Goal: Information Seeking & Learning: Compare options

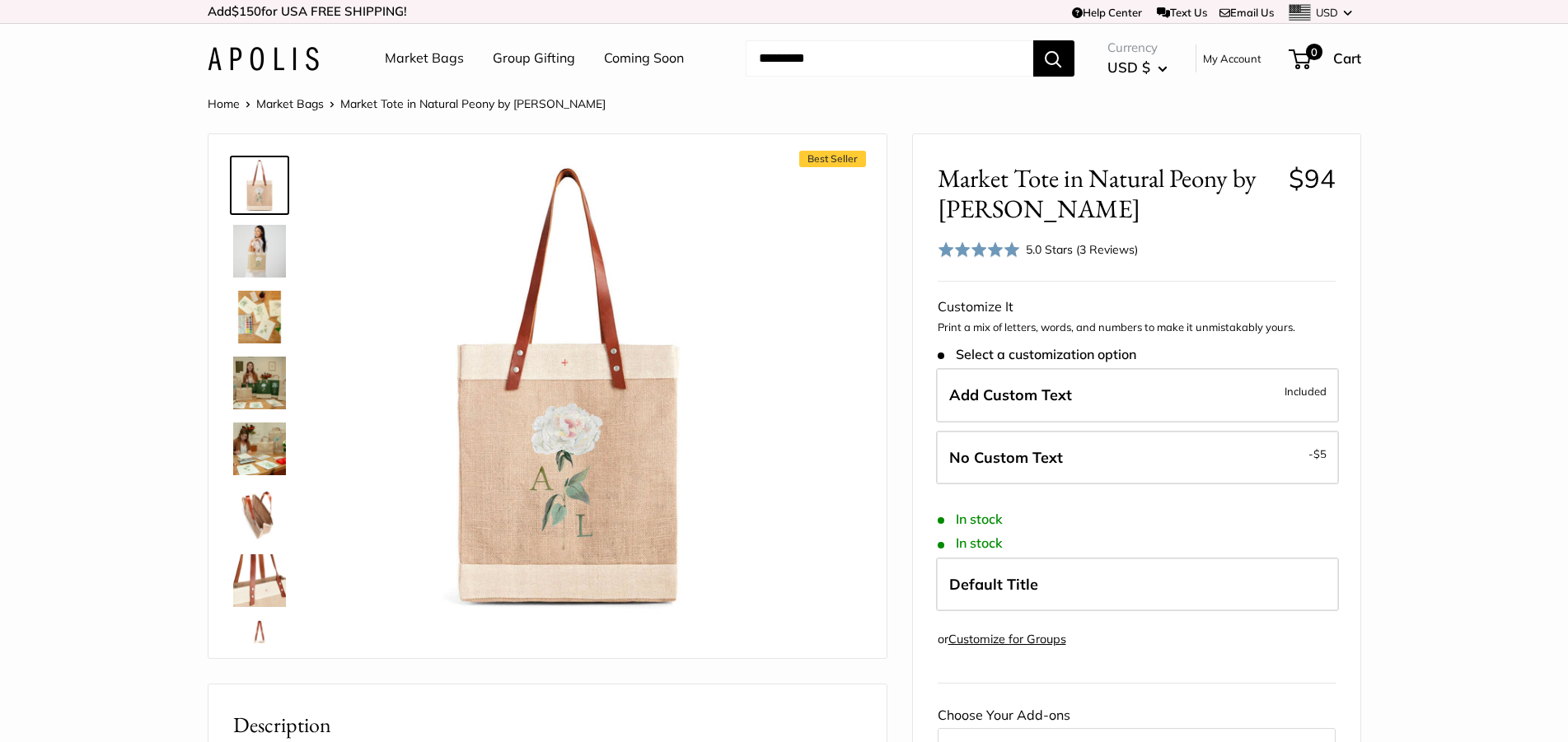
click at [289, 107] on link "Market Bags" at bounding box center [290, 103] width 68 height 15
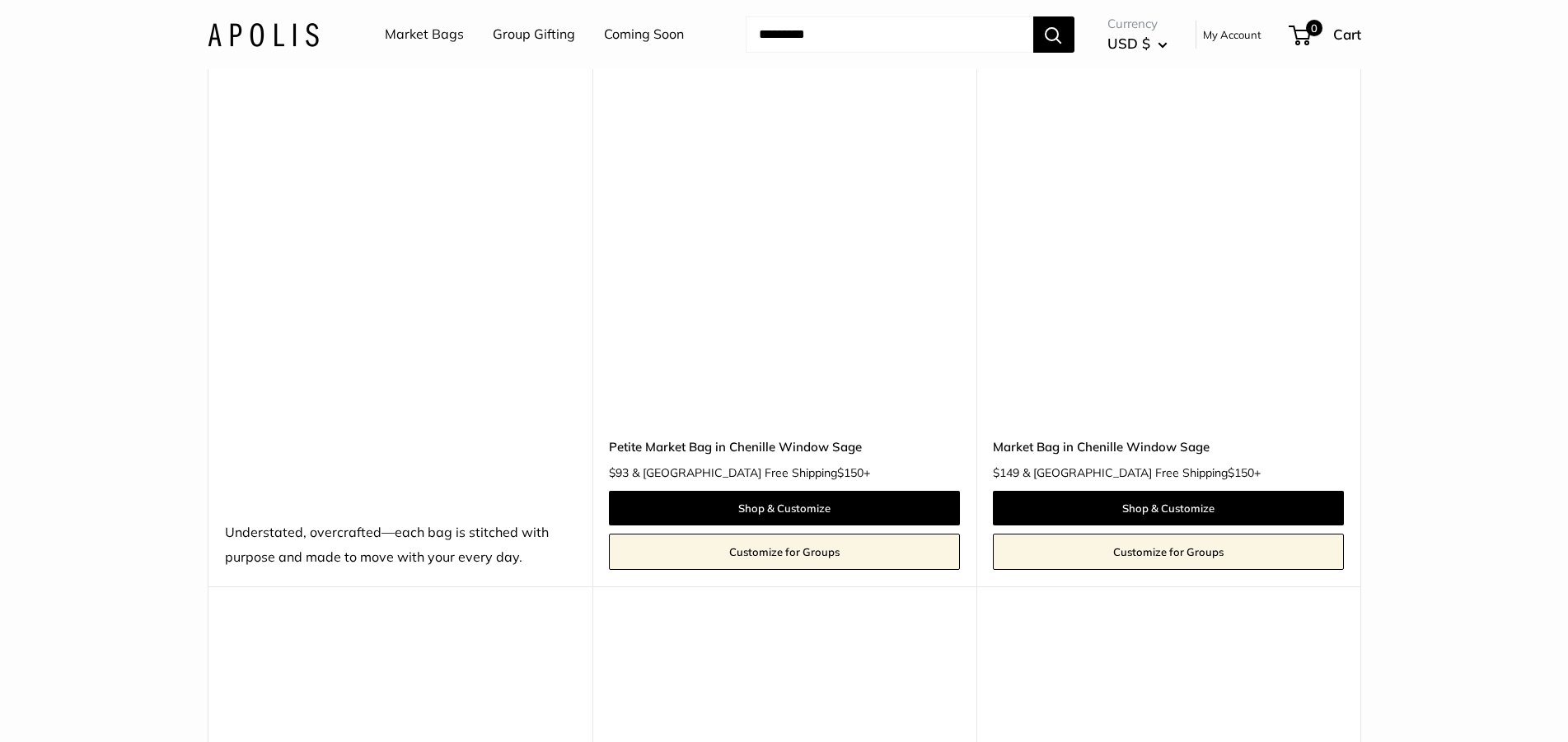
scroll to position [3248, 0]
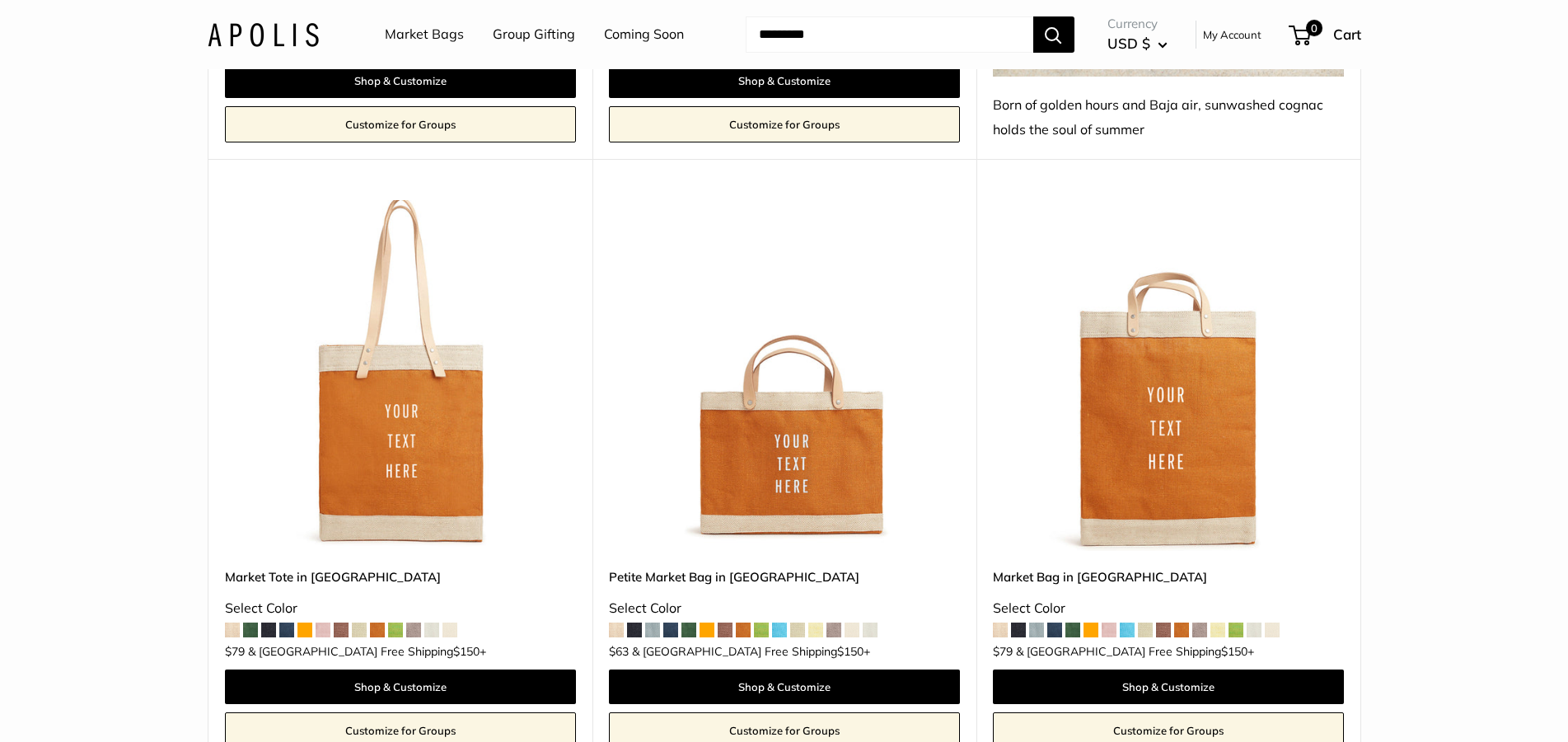
click at [779, 623] on span at bounding box center [780, 630] width 15 height 15
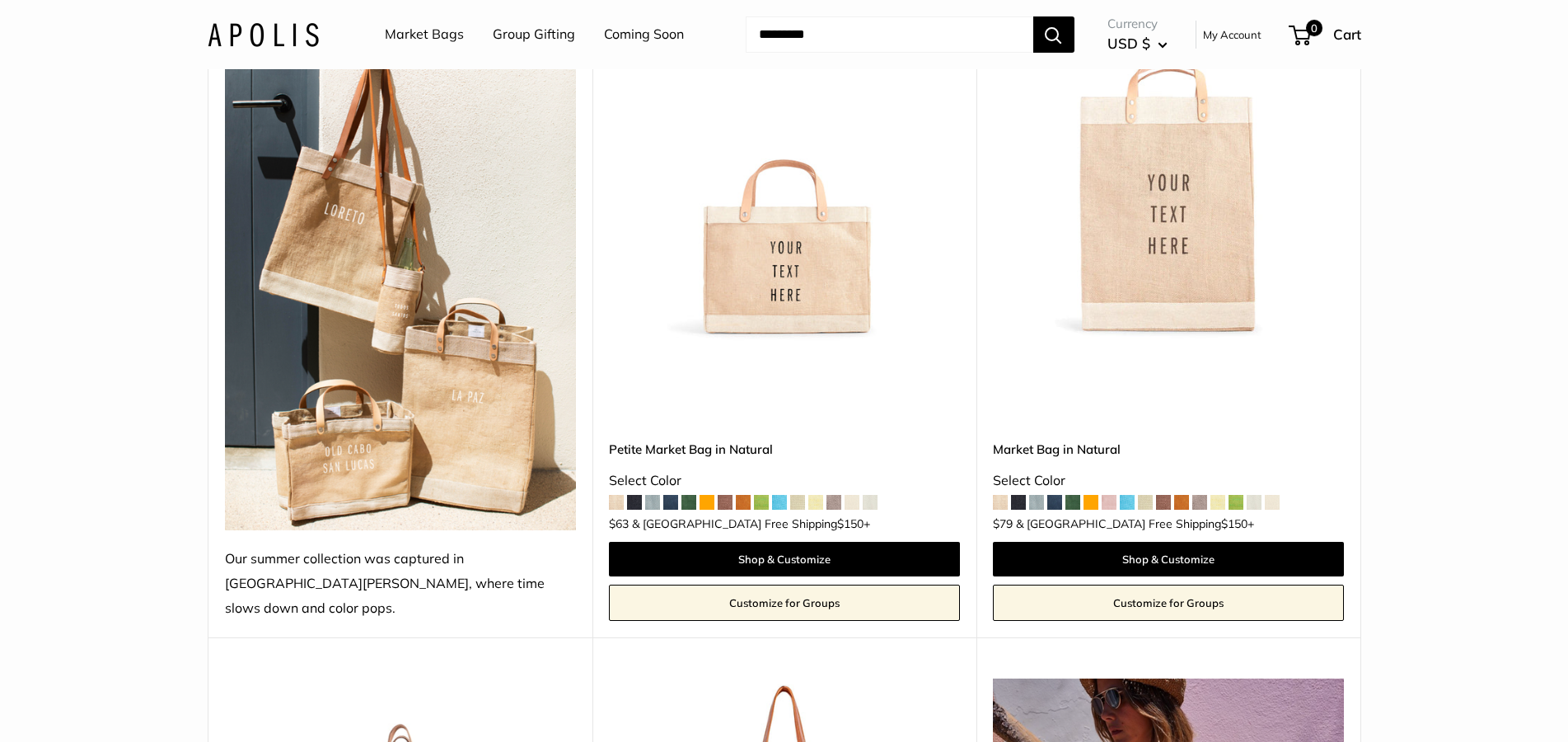
scroll to position [322, 0]
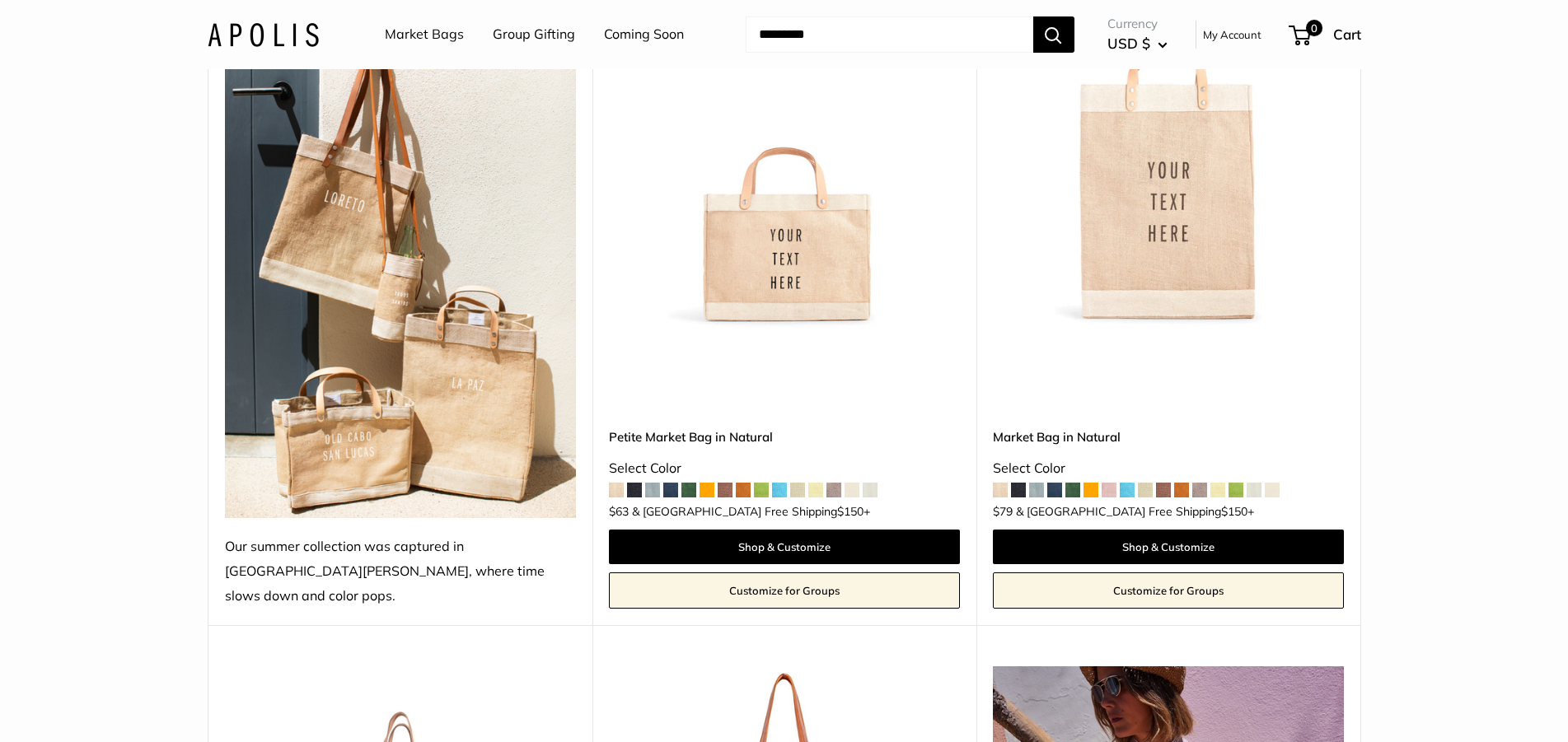
click at [785, 482] on span at bounding box center [780, 490] width 15 height 15
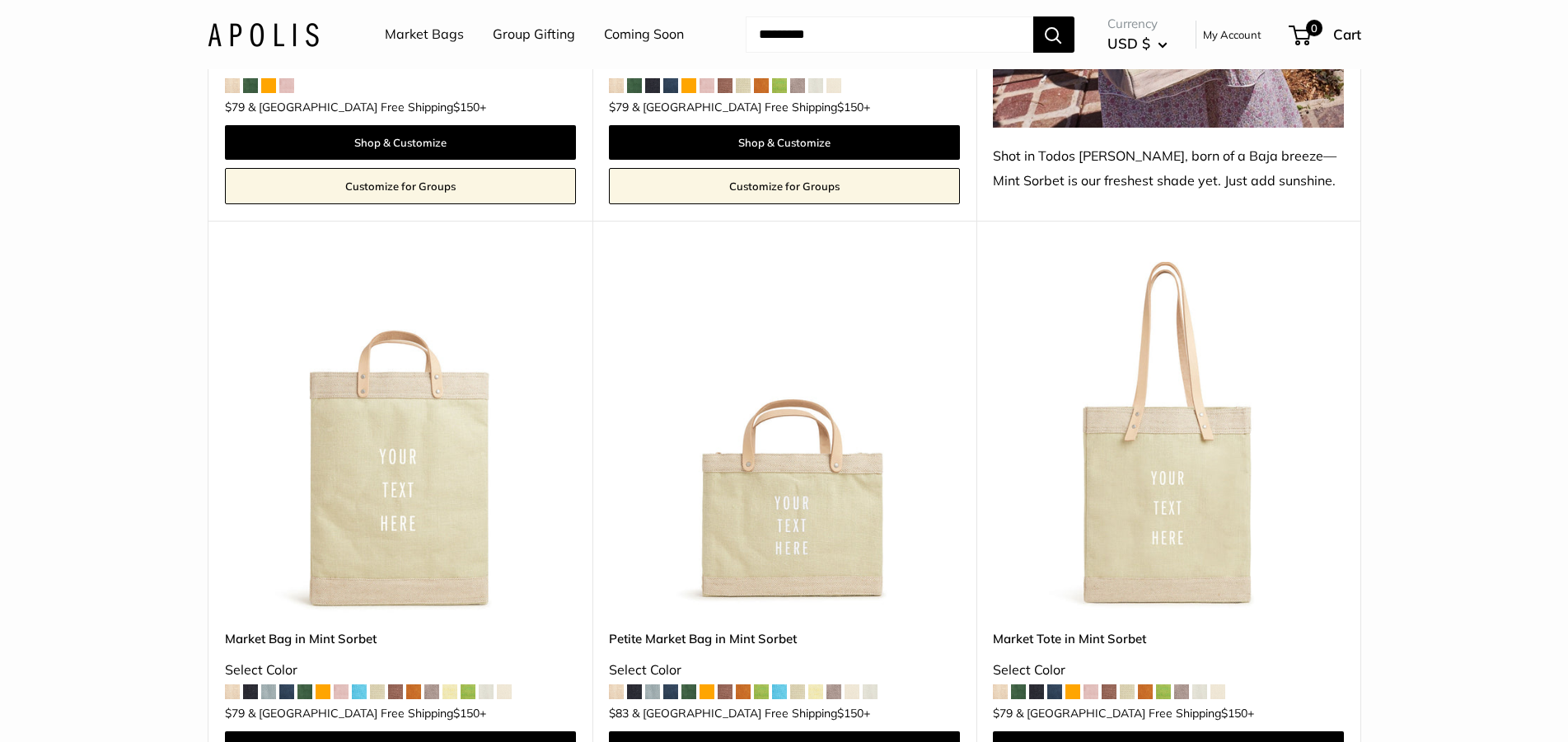
scroll to position [1649, 0]
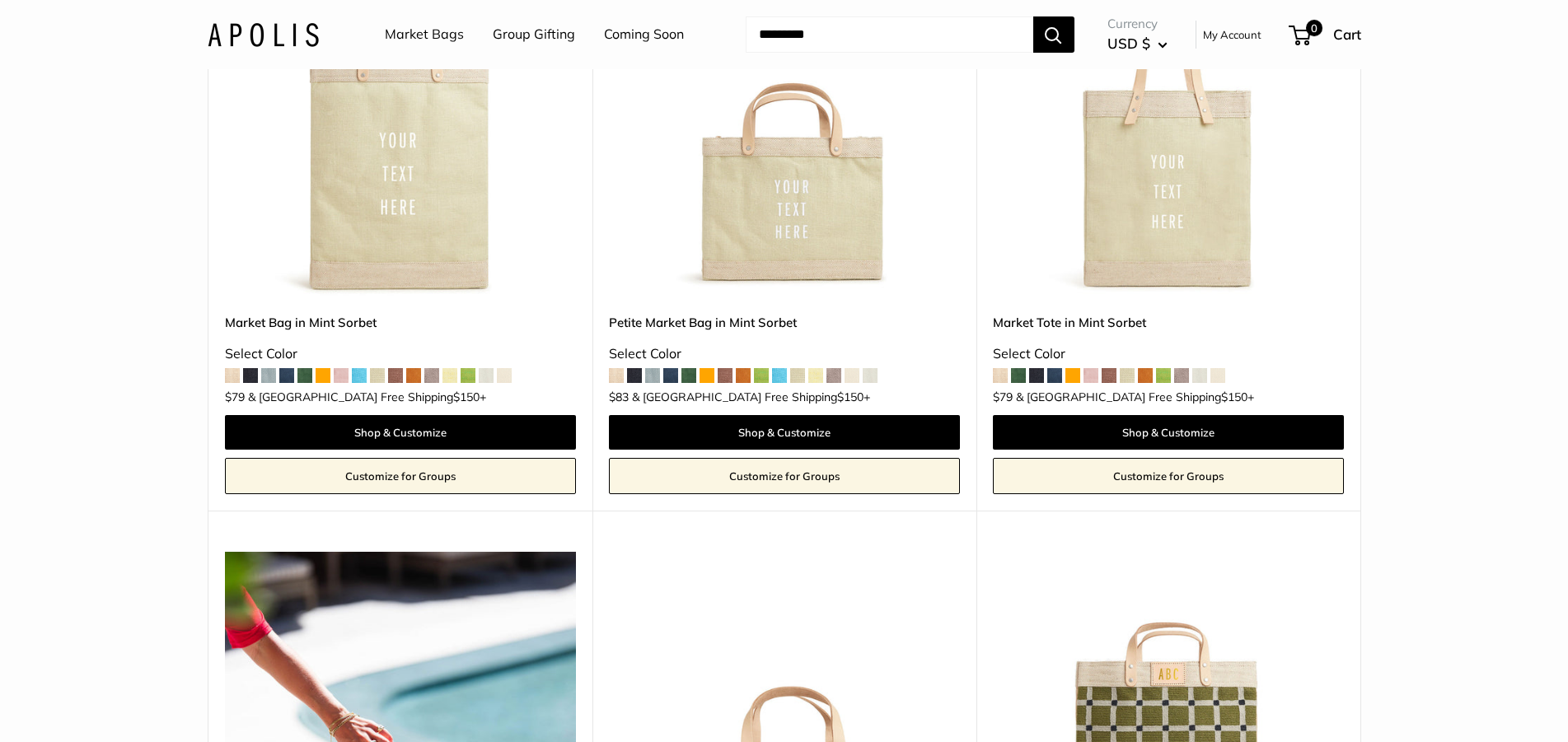
click at [781, 368] on span at bounding box center [780, 376] width 15 height 15
click at [351, 351] on div "Market Bag in Mint Sorbet Select Color $79 $150 +" at bounding box center [400, 356] width 351 height 86
click at [359, 368] on span at bounding box center [359, 376] width 15 height 15
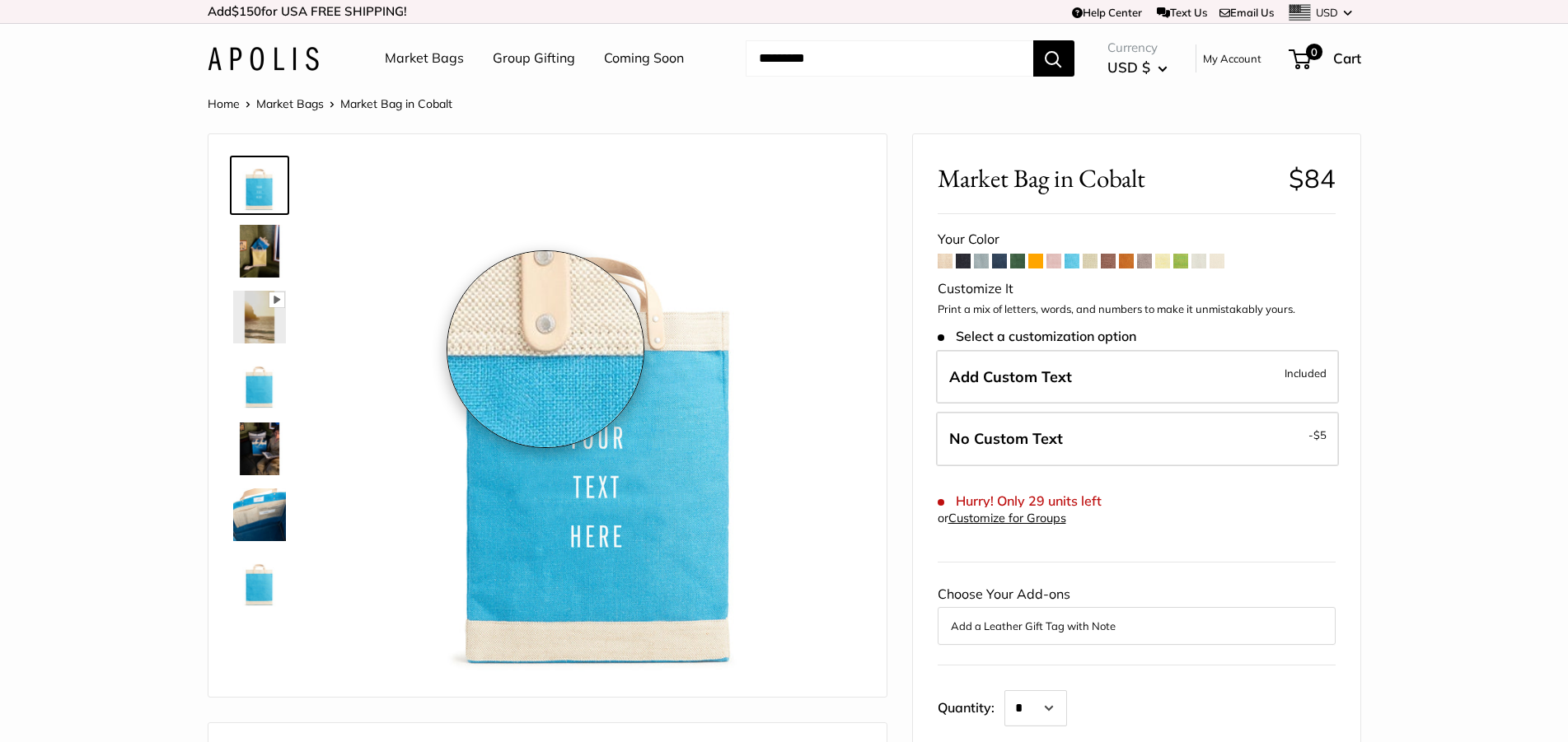
click at [545, 349] on img at bounding box center [601, 419] width 522 height 522
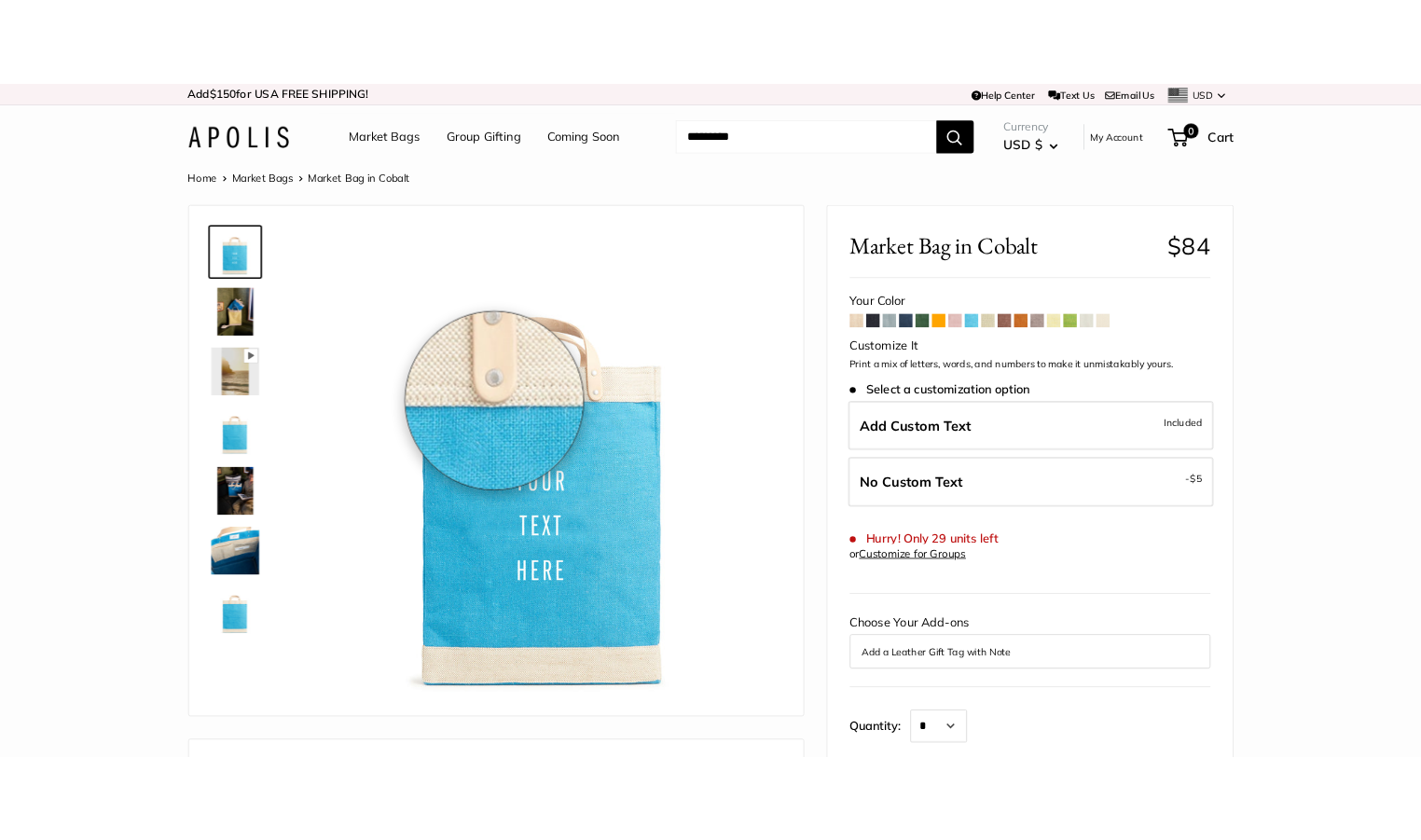
scroll to position [184, 0]
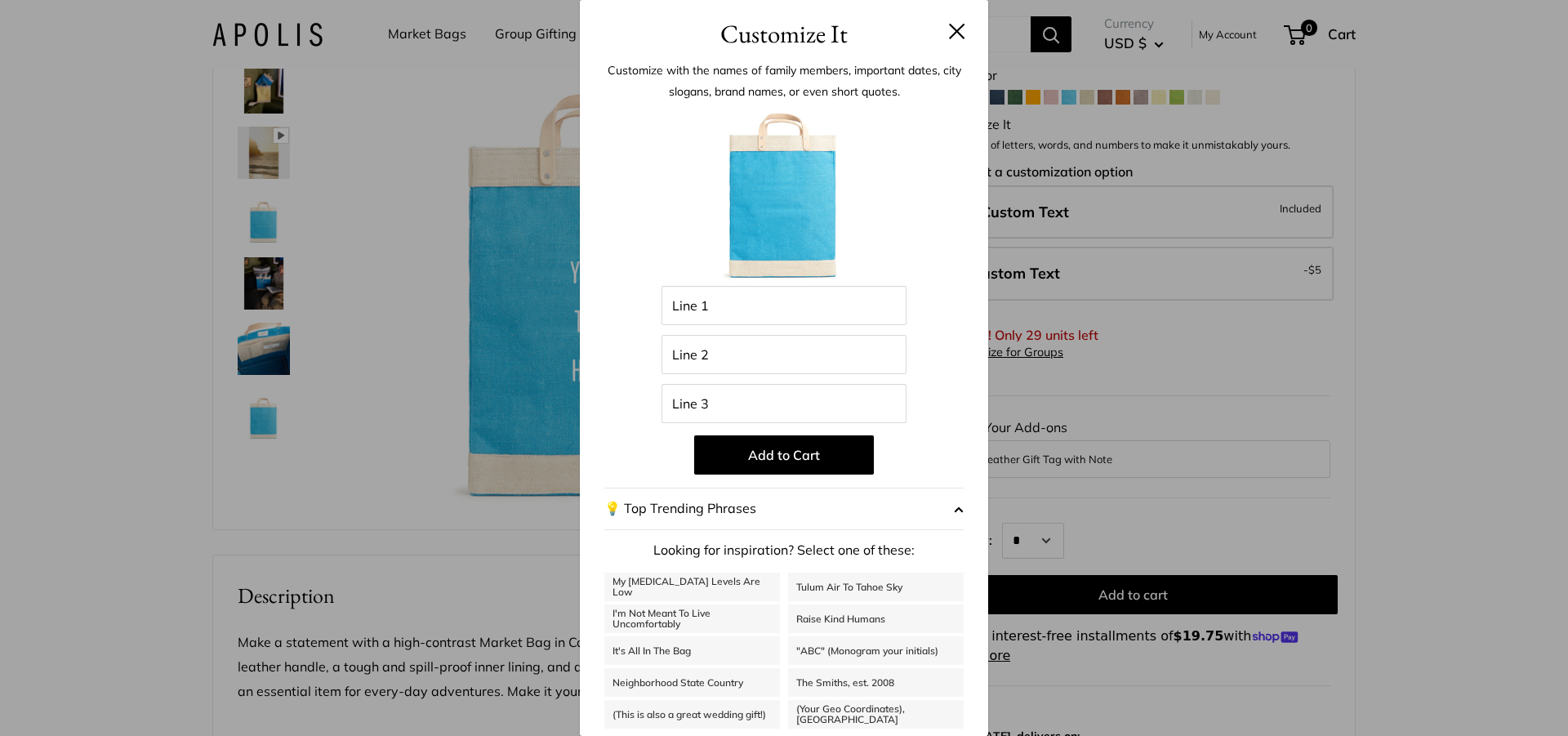
click at [940, 39] on h3 "Customize It" at bounding box center [784, 34] width 359 height 38
click at [957, 29] on header "Customize It" at bounding box center [784, 26] width 408 height 53
click at [949, 31] on button at bounding box center [957, 31] width 17 height 17
